Goal: Find specific page/section: Find specific page/section

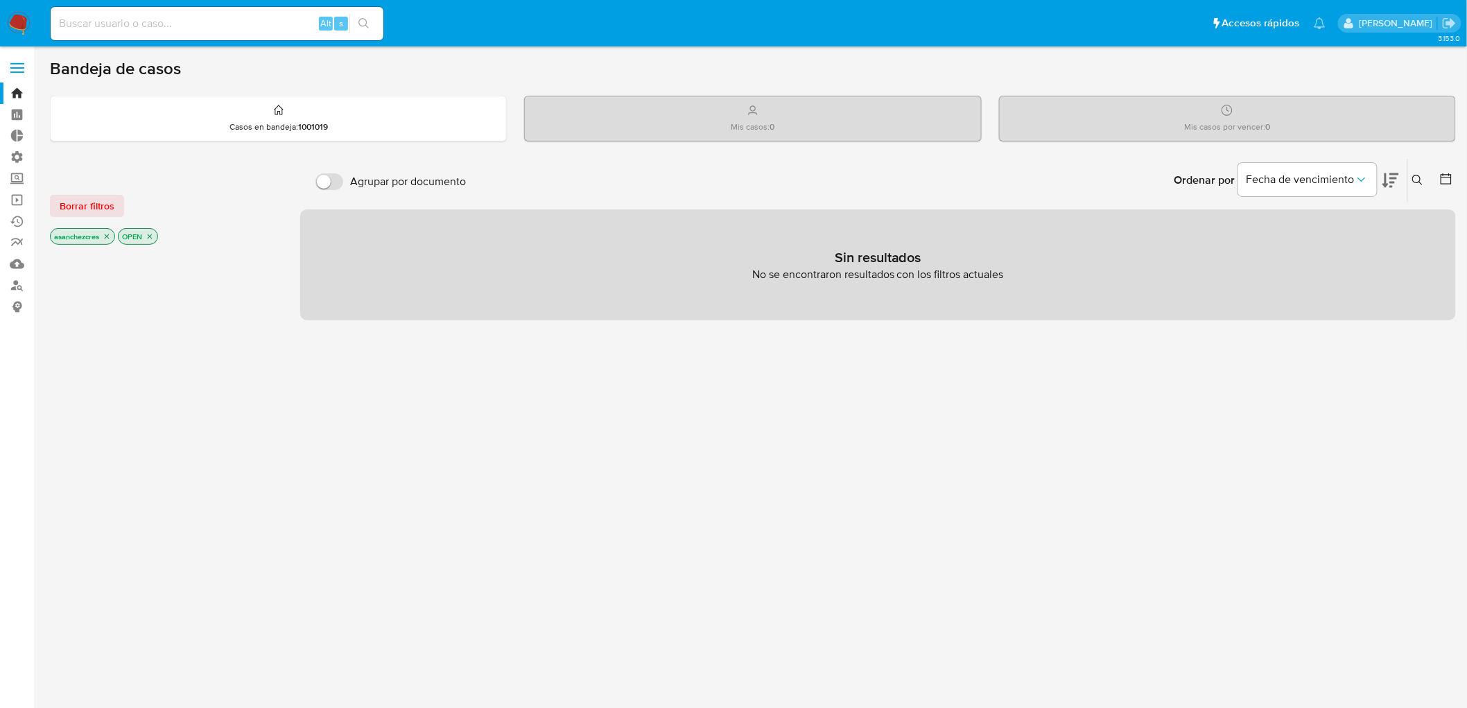
click at [173, 28] on input at bounding box center [217, 24] width 333 height 18
type input "[EMAIL_ADDRESS][DOMAIN_NAME]"
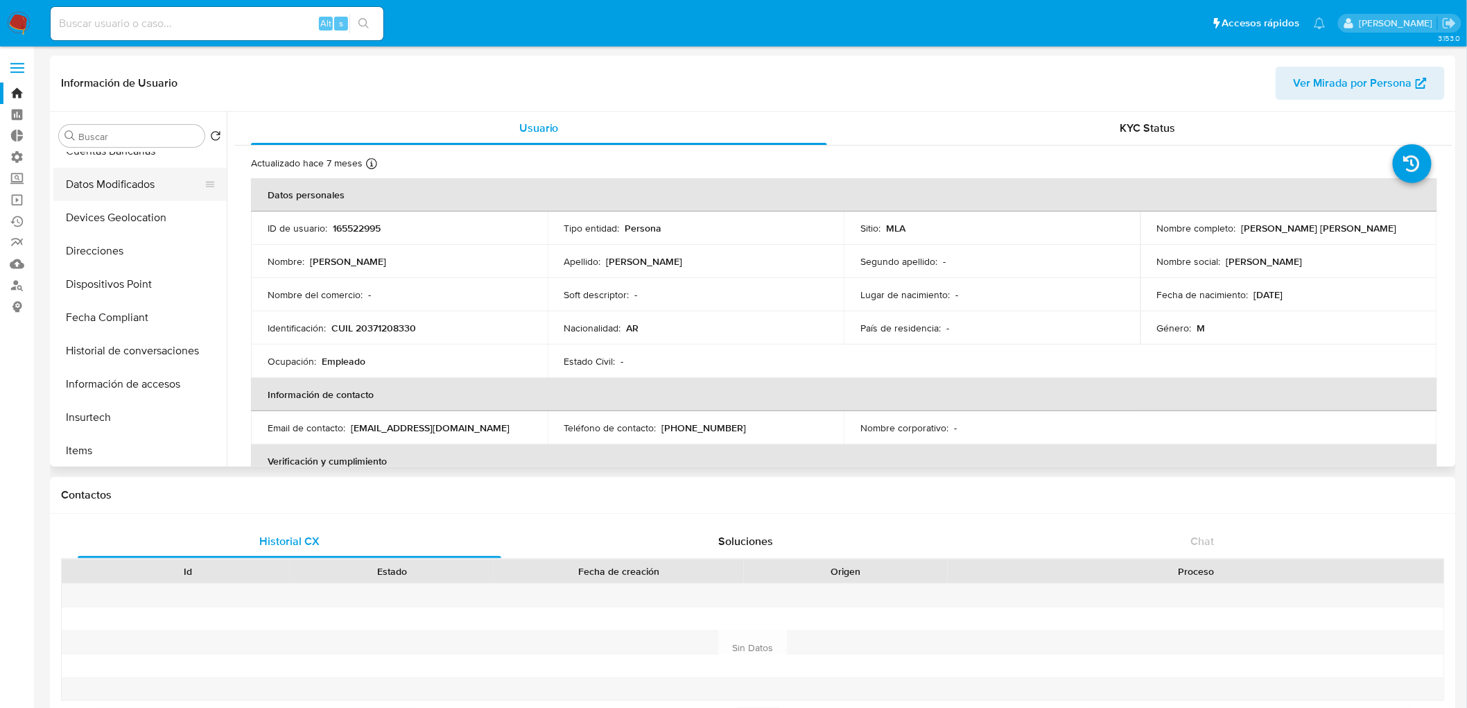
select select "10"
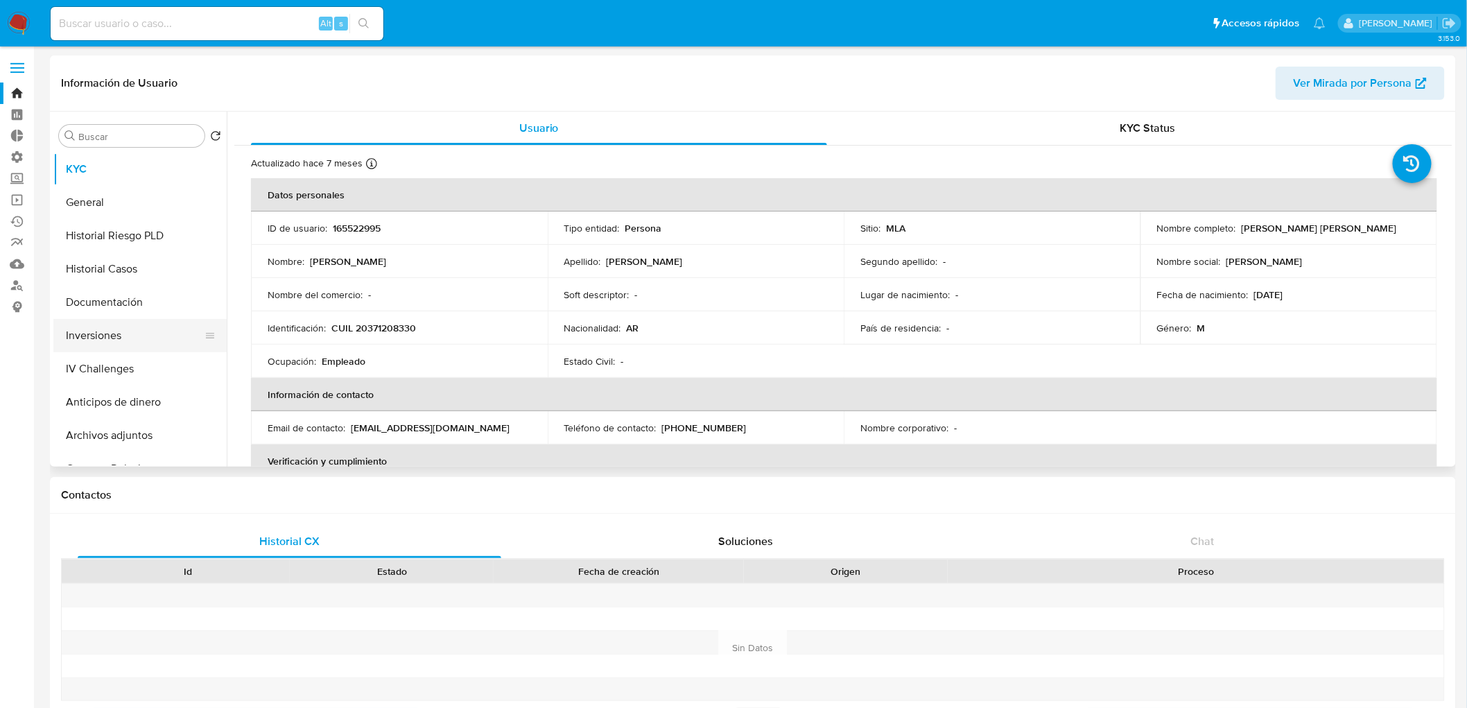
click at [133, 338] on button "Inversiones" at bounding box center [134, 335] width 162 height 33
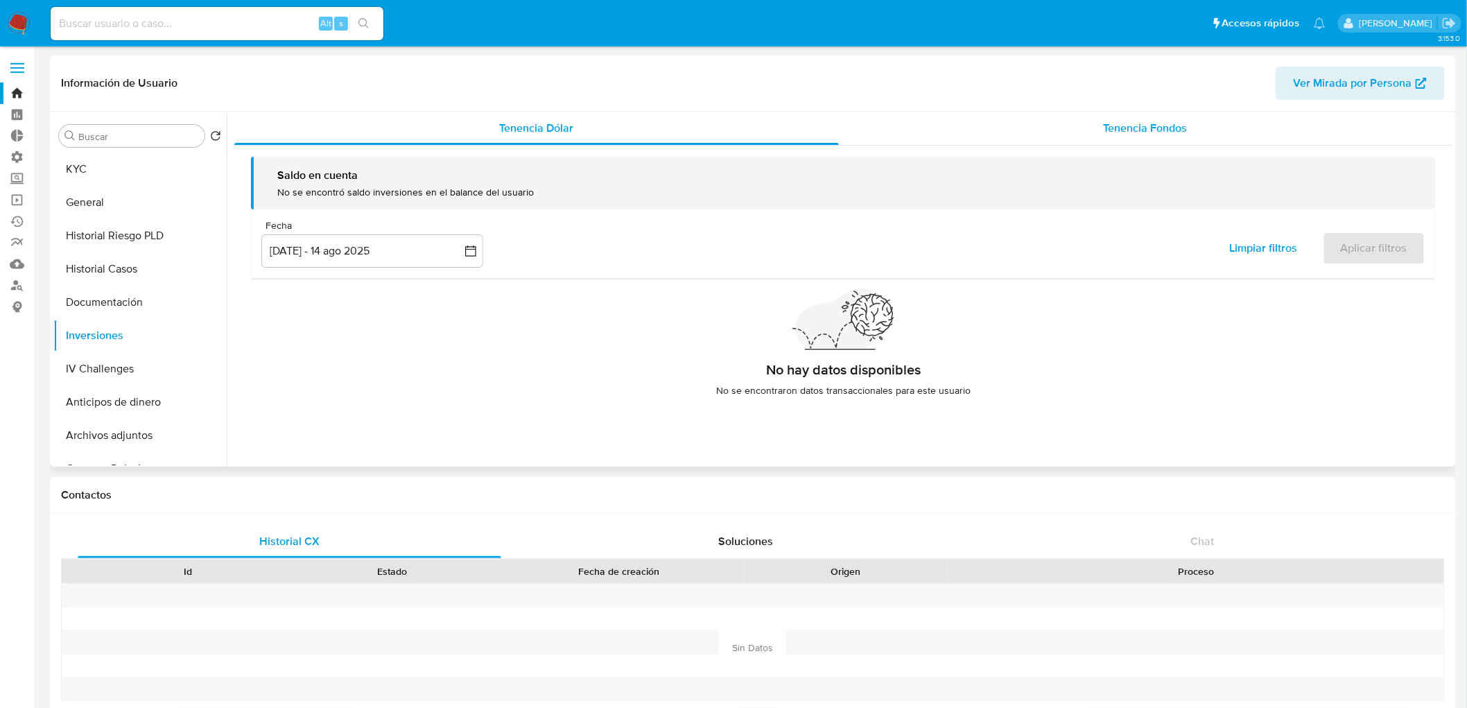
click at [1159, 133] on span "Tenencia Fondos" at bounding box center [1145, 128] width 84 height 16
